Goal: Task Accomplishment & Management: Manage account settings

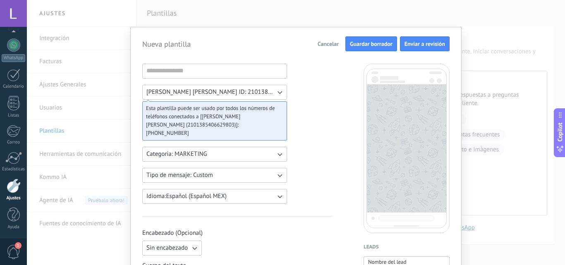
click at [373, 40] on button "Guardar borrador" at bounding box center [372, 43] width 52 height 15
click at [399, 17] on div "Nueva plantilla Cancelar Guardar borrador Enviar a revisión ‎[PERSON_NAME] [PER…" at bounding box center [296, 132] width 539 height 265
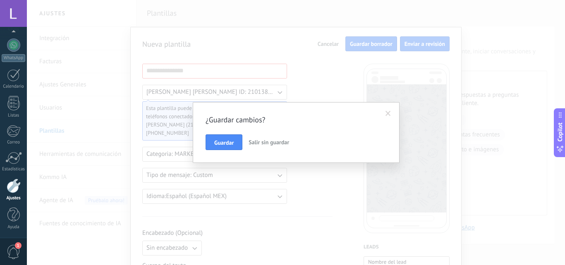
click at [257, 142] on span "Salir sin guardar" at bounding box center [269, 142] width 41 height 7
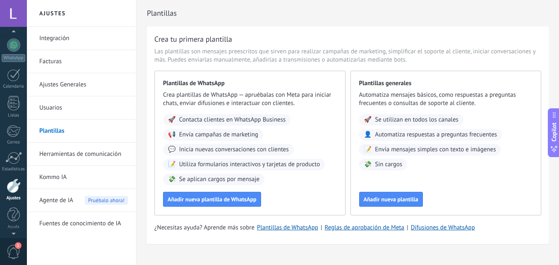
scroll to position [74, 0]
click at [8, 12] on div at bounding box center [13, 13] width 27 height 27
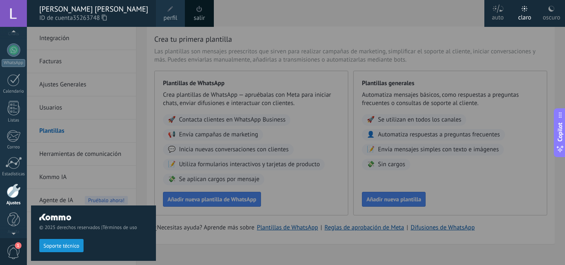
click at [279, 10] on div at bounding box center [309, 132] width 565 height 265
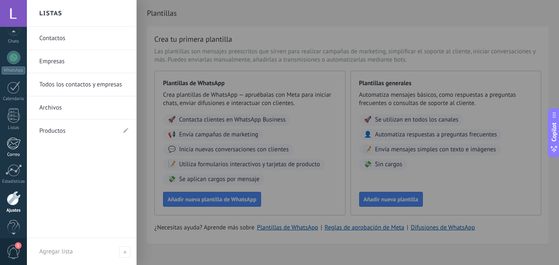
scroll to position [79, 0]
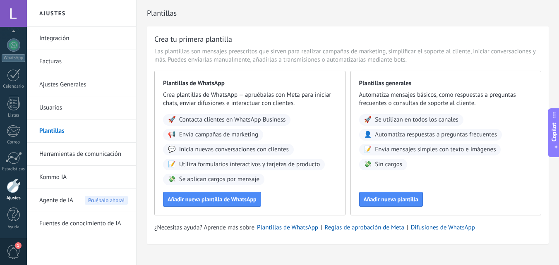
click at [78, 87] on link "Ajustes Generales" at bounding box center [83, 84] width 89 height 23
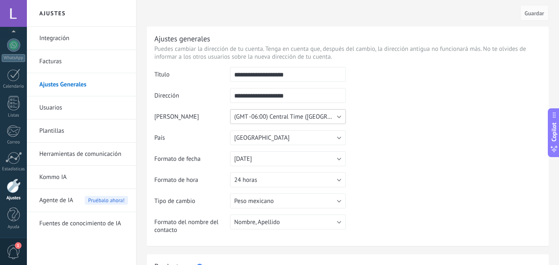
click at [333, 116] on span "(GMT -06:00) Central Time ([GEOGRAPHIC_DATA] & [GEOGRAPHIC_DATA])" at bounding box center [330, 117] width 193 height 8
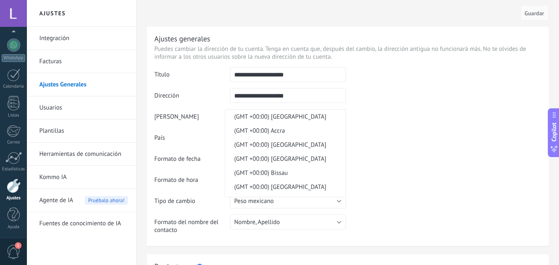
scroll to position [5425, 0]
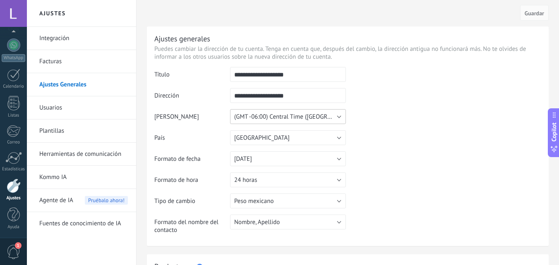
click at [287, 120] on span "(GMT -06:00) Central Time ([GEOGRAPHIC_DATA] & [GEOGRAPHIC_DATA])" at bounding box center [330, 117] width 193 height 8
click at [278, 116] on span "(GMT -06:00) Central Time ([GEOGRAPHIC_DATA] & [GEOGRAPHIC_DATA])" at bounding box center [330, 117] width 193 height 8
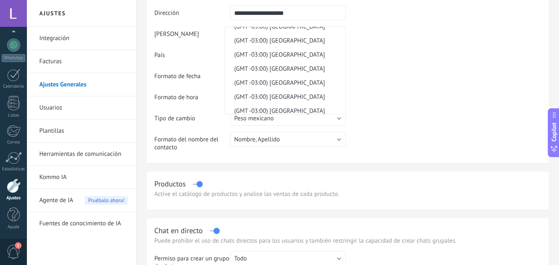
scroll to position [4001, 0]
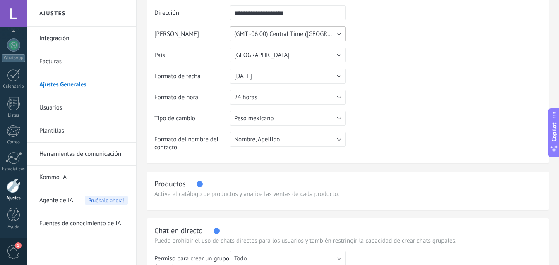
click at [296, 35] on span "(GMT -06:00) Central Time ([GEOGRAPHIC_DATA] & [GEOGRAPHIC_DATA])" at bounding box center [330, 34] width 193 height 8
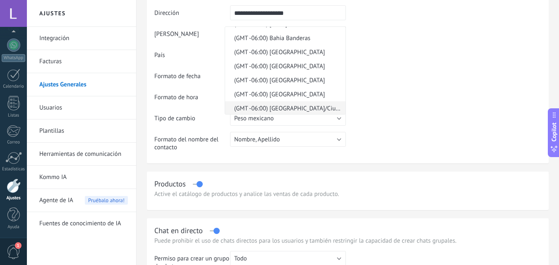
scroll to position [5218, 0]
click at [294, 81] on span "(GMT -06:00) Bahia Banderas" at bounding box center [284, 80] width 118 height 8
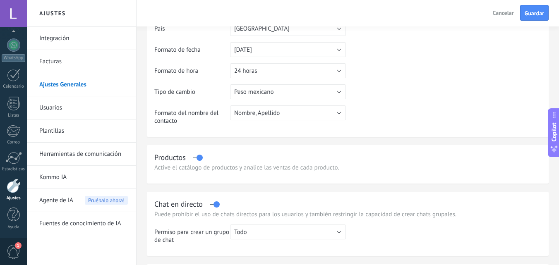
scroll to position [124, 0]
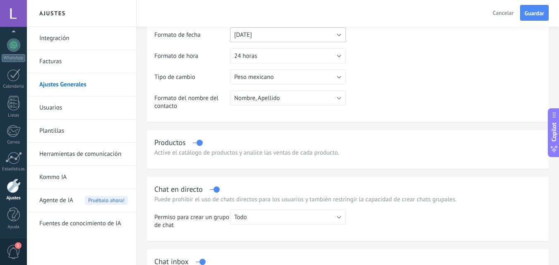
click at [279, 38] on button "[DATE]" at bounding box center [288, 34] width 116 height 15
click at [279, 38] on span "[DATE]" at bounding box center [284, 35] width 118 height 8
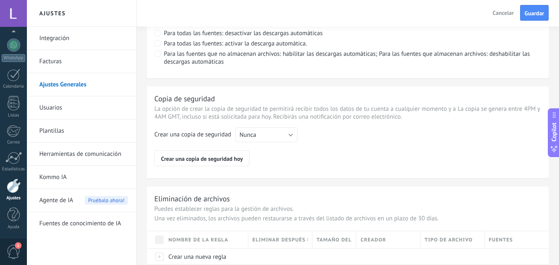
scroll to position [662, 0]
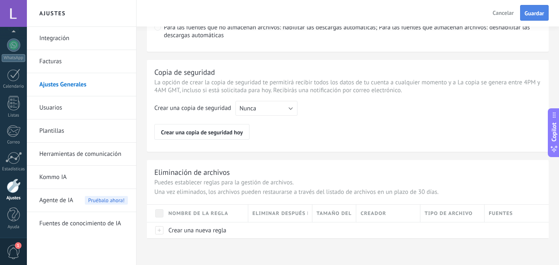
click at [532, 14] on span "Guardar" at bounding box center [534, 13] width 19 height 6
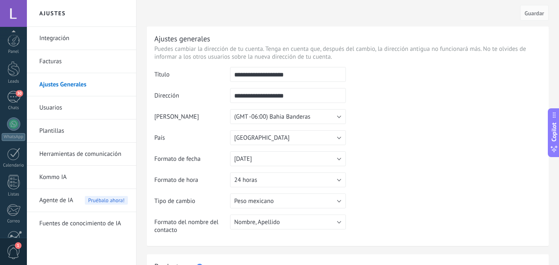
click at [7, 96] on div "Panel Leads 30 Chats WhatsApp Clientes" at bounding box center [13, 175] width 27 height 283
click at [11, 101] on div "30" at bounding box center [13, 97] width 13 height 12
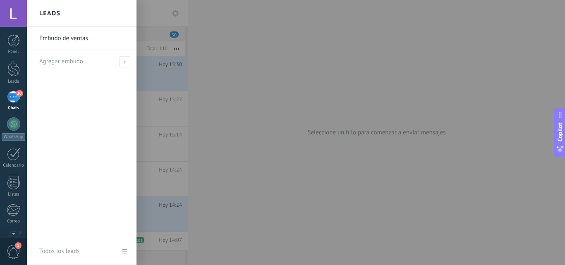
click at [398, 130] on div at bounding box center [309, 132] width 565 height 265
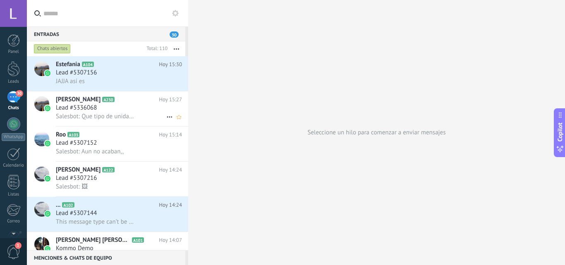
click at [105, 107] on div "Lead #5336068" at bounding box center [119, 108] width 126 height 8
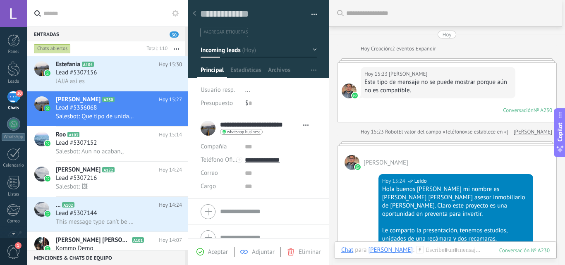
click at [314, 49] on div at bounding box center [258, 37] width 141 height 84
click at [313, 51] on button "Incoming leads" at bounding box center [259, 50] width 116 height 15
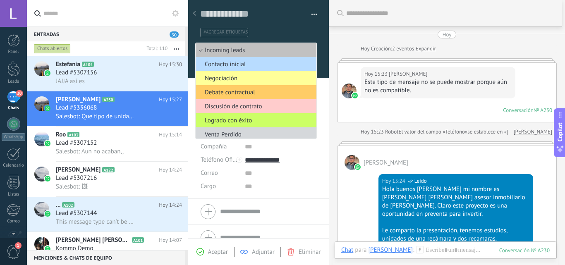
click at [246, 65] on span "Contacto inicial" at bounding box center [255, 64] width 118 height 8
